Goal: Find specific page/section: Find specific page/section

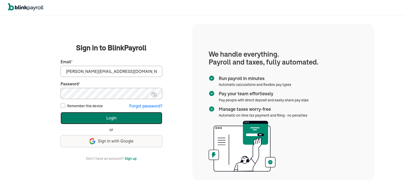
click at [115, 118] on button "Login" at bounding box center [111, 118] width 102 height 12
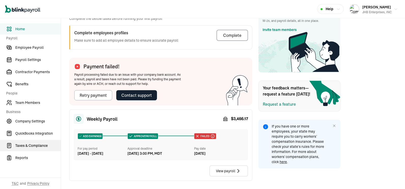
click at [25, 145] on span "Taxes & Compliance" at bounding box center [37, 145] width 45 height 5
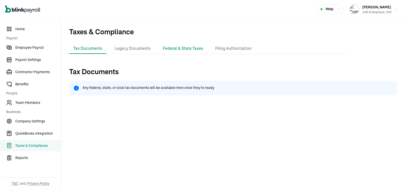
click at [180, 50] on li "Federal & State Taxes" at bounding box center [183, 48] width 48 height 11
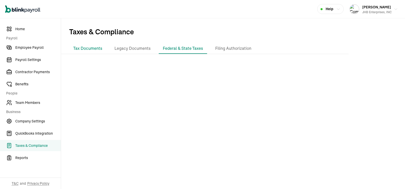
click at [92, 47] on li "Tax Documents" at bounding box center [87, 48] width 37 height 11
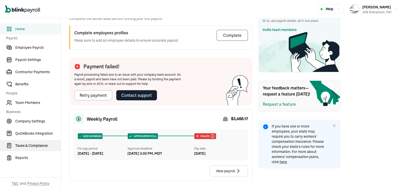
click at [25, 145] on span "Taxes & Compliance" at bounding box center [37, 145] width 45 height 5
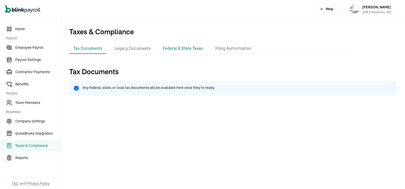
click at [180, 50] on li "Federal & State Taxes" at bounding box center [183, 48] width 48 height 11
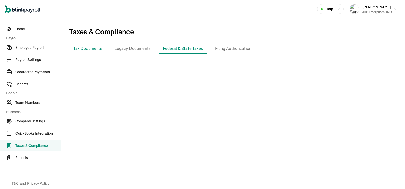
click at [92, 47] on li "Tax Documents" at bounding box center [87, 48] width 37 height 11
